Goal: Task Accomplishment & Management: Use online tool/utility

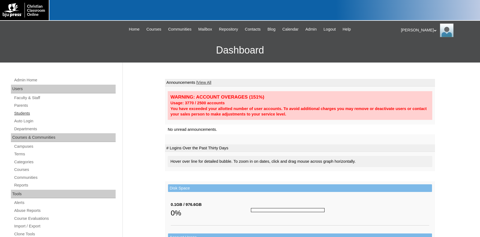
click at [23, 113] on link "Students" at bounding box center [65, 113] width 102 height 7
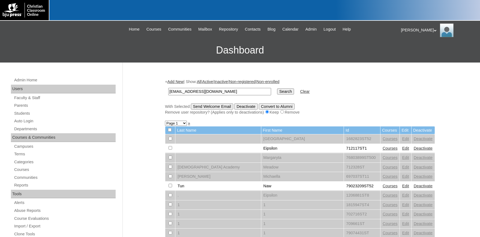
type input "[EMAIL_ADDRESS][DOMAIN_NAME]"
click at [282, 91] on input "Search" at bounding box center [285, 91] width 17 height 6
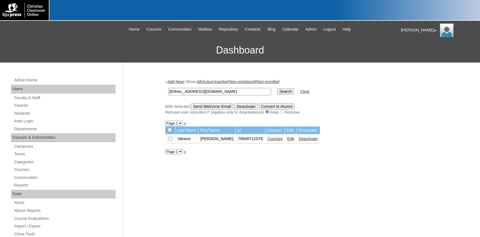
click at [268, 140] on link "Courses" at bounding box center [275, 138] width 15 height 4
click at [28, 120] on link "Auto Login" at bounding box center [65, 121] width 102 height 7
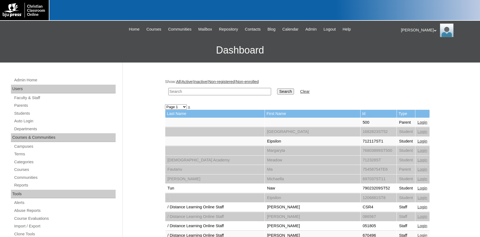
paste input "ryanvanicorband@gmail.com"
type input "ryanvanicorband@gmail.com"
click at [275, 90] on td "Search" at bounding box center [286, 91] width 22 height 13
click at [277, 92] on input "Search" at bounding box center [285, 91] width 17 height 6
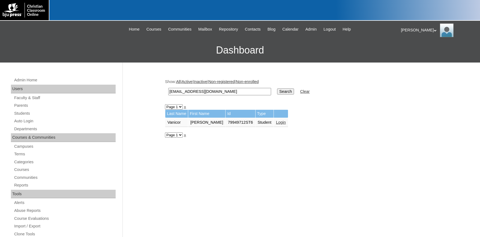
click at [276, 122] on link "Login" at bounding box center [281, 122] width 10 height 4
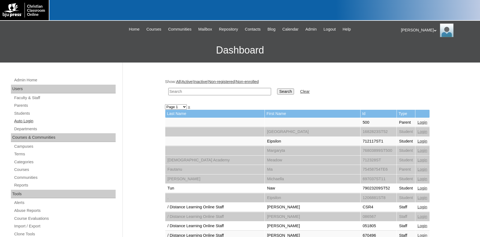
click at [32, 119] on link "Auto Login" at bounding box center [65, 121] width 102 height 7
click at [180, 90] on input "text" at bounding box center [219, 91] width 103 height 7
paste input "kmvanicor@gmail.com"
type input "[EMAIL_ADDRESS][DOMAIN_NAME]"
click at [280, 92] on input "Search" at bounding box center [285, 91] width 17 height 6
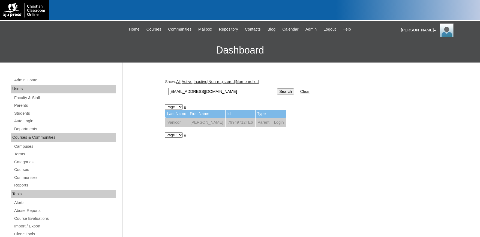
click at [274, 124] on link "Login" at bounding box center [279, 122] width 10 height 4
